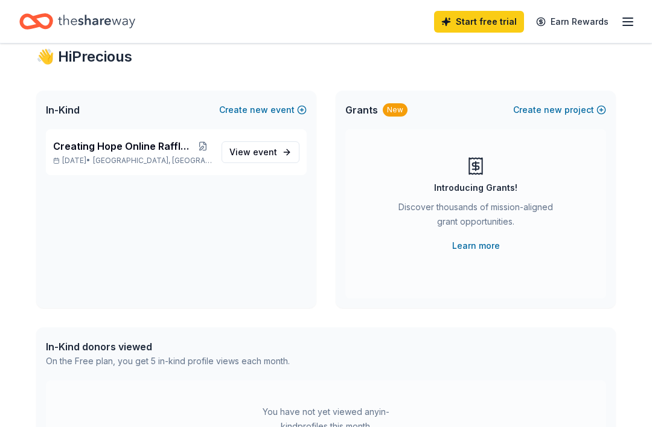
scroll to position [34, 0]
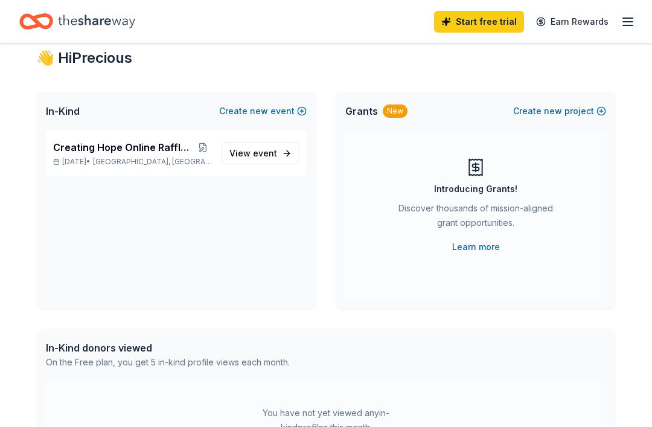
click at [263, 155] on span "event" at bounding box center [265, 153] width 24 height 10
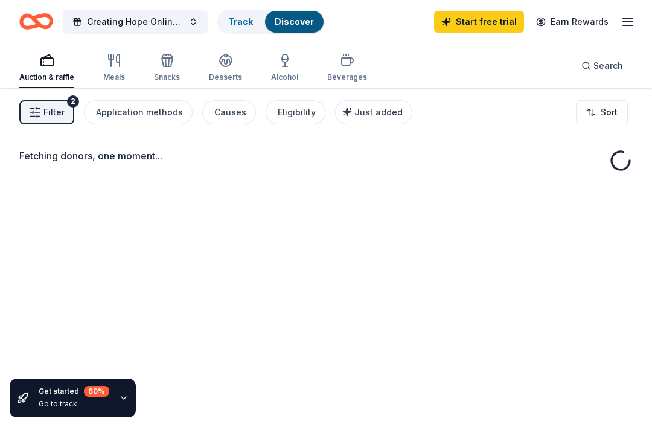
click at [267, 190] on div "Fetching donors, one moment..." at bounding box center [326, 301] width 652 height 427
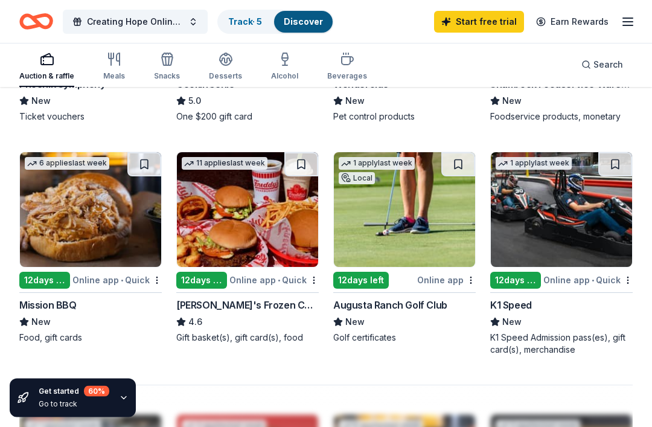
scroll to position [990, 0]
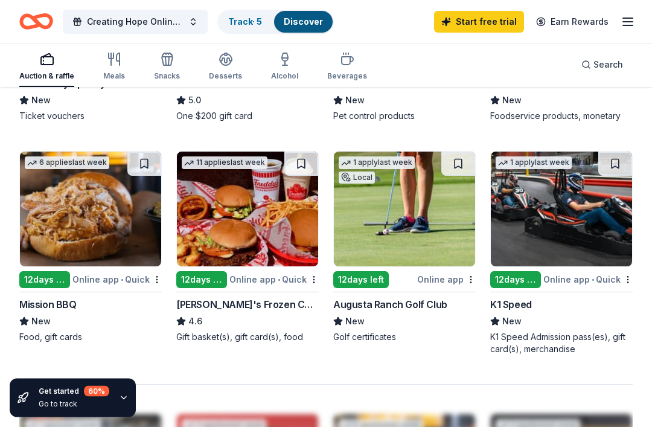
click at [65, 218] on img at bounding box center [90, 209] width 141 height 115
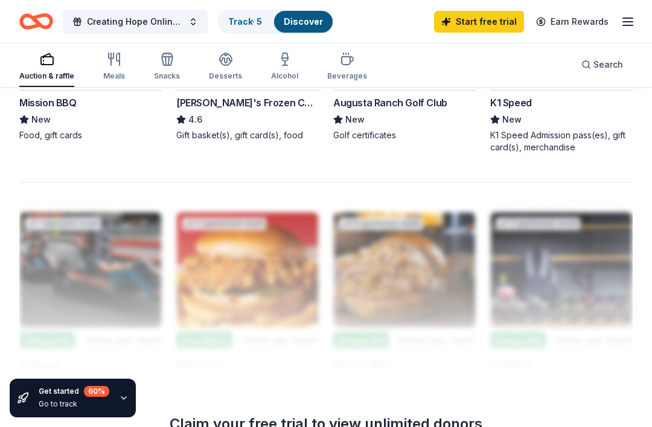
scroll to position [1191, 0]
click at [138, 306] on div at bounding box center [325, 279] width 613 height 193
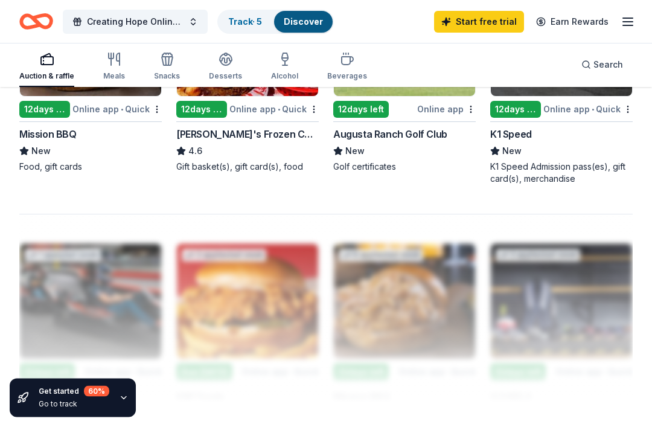
scroll to position [1161, 0]
click at [563, 314] on div at bounding box center [325, 310] width 613 height 193
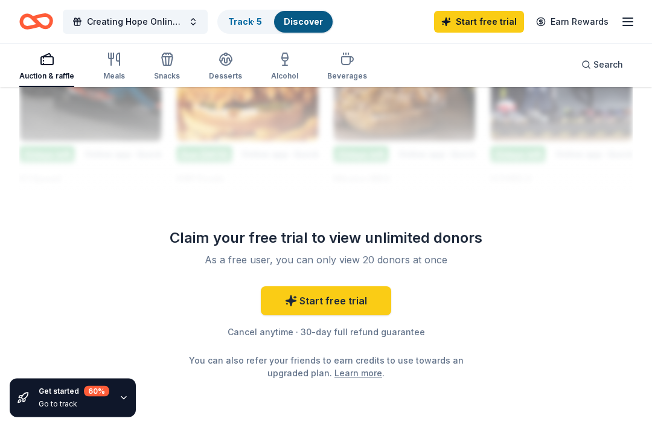
scroll to position [1394, 0]
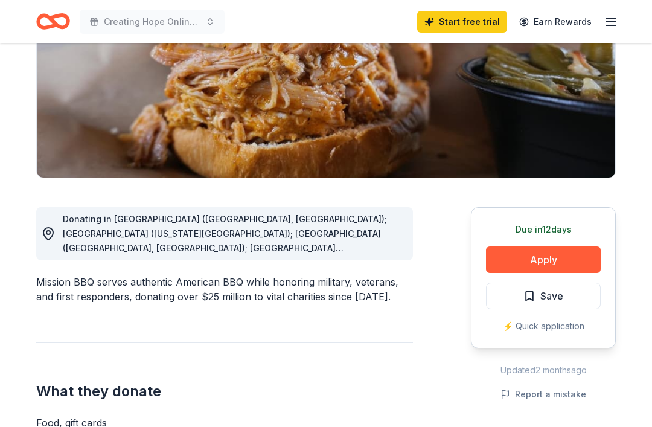
scroll to position [191, 0]
